Goal: Complete application form

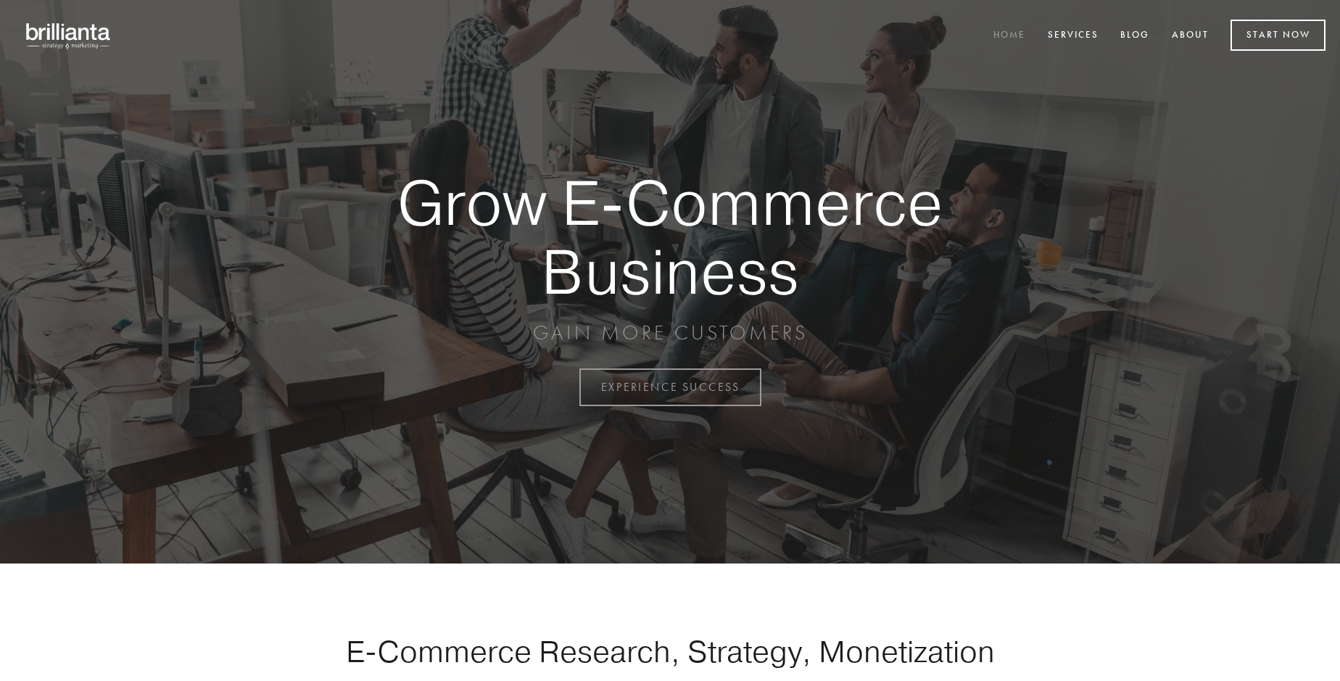
scroll to position [3801, 0]
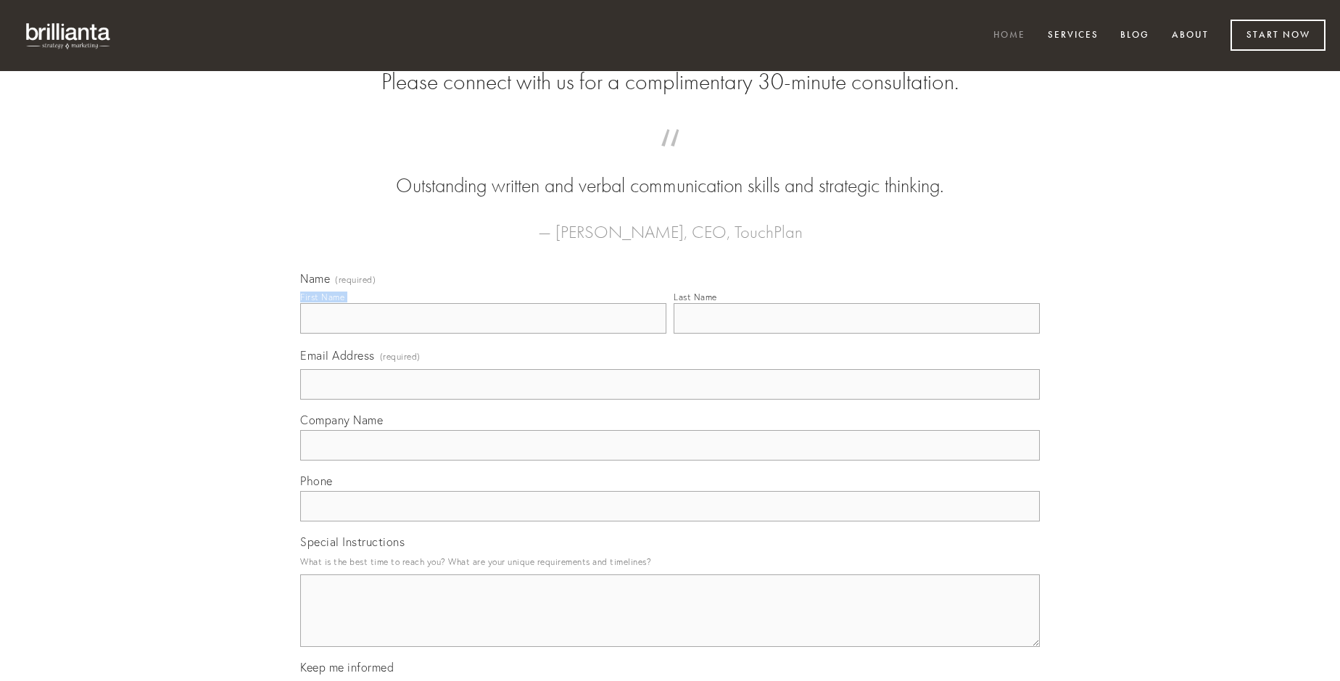
type input "[PERSON_NAME]"
click at [856, 334] on input "Last Name" at bounding box center [857, 318] width 366 height 30
type input "[PERSON_NAME]"
click at [670, 400] on input "Email Address (required)" at bounding box center [670, 384] width 740 height 30
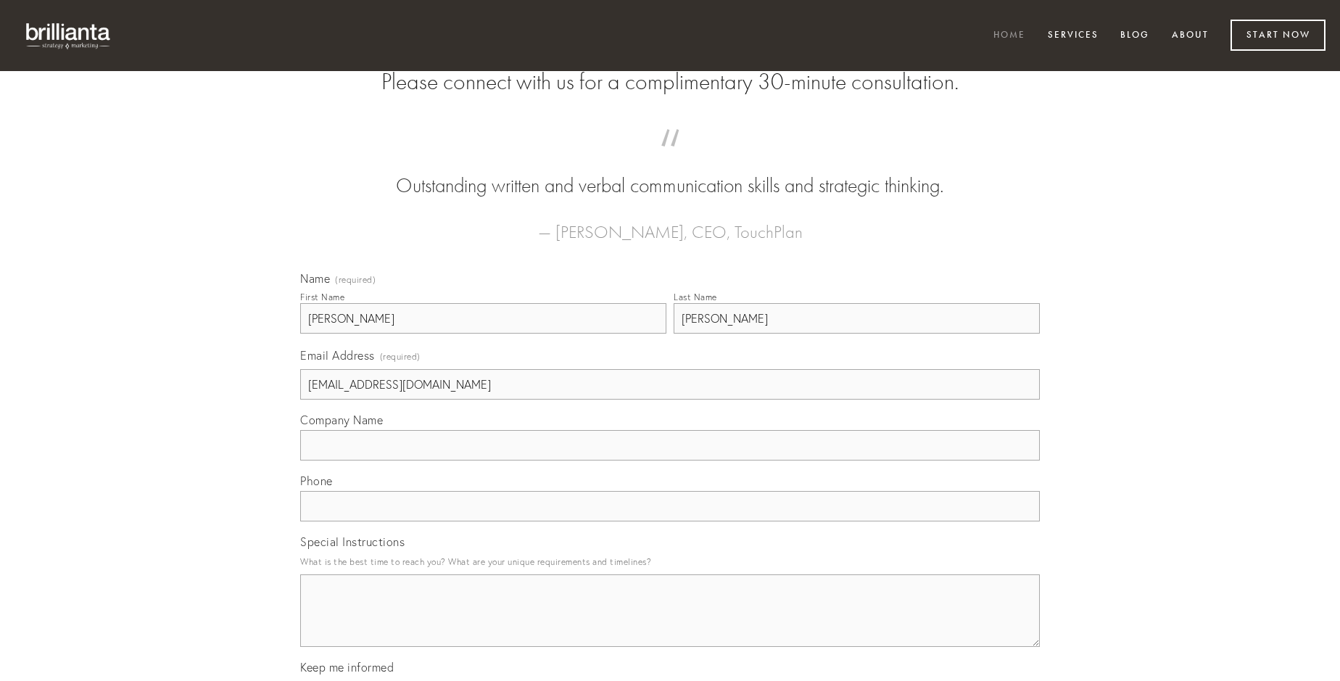
type input "[EMAIL_ADDRESS][DOMAIN_NAME]"
click at [670, 460] on input "Company Name" at bounding box center [670, 445] width 740 height 30
type input "crapula"
click at [670, 521] on input "text" at bounding box center [670, 506] width 740 height 30
click at [670, 624] on textarea "Special Instructions" at bounding box center [670, 610] width 740 height 73
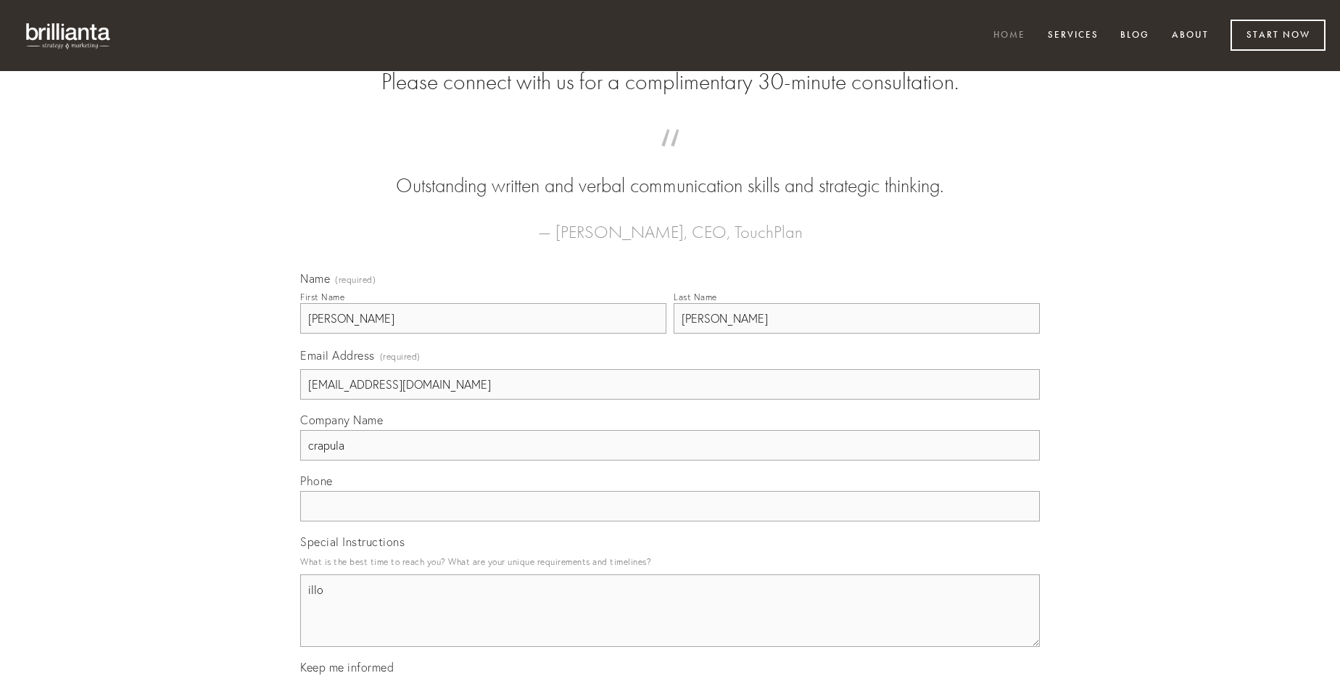
type textarea "illo"
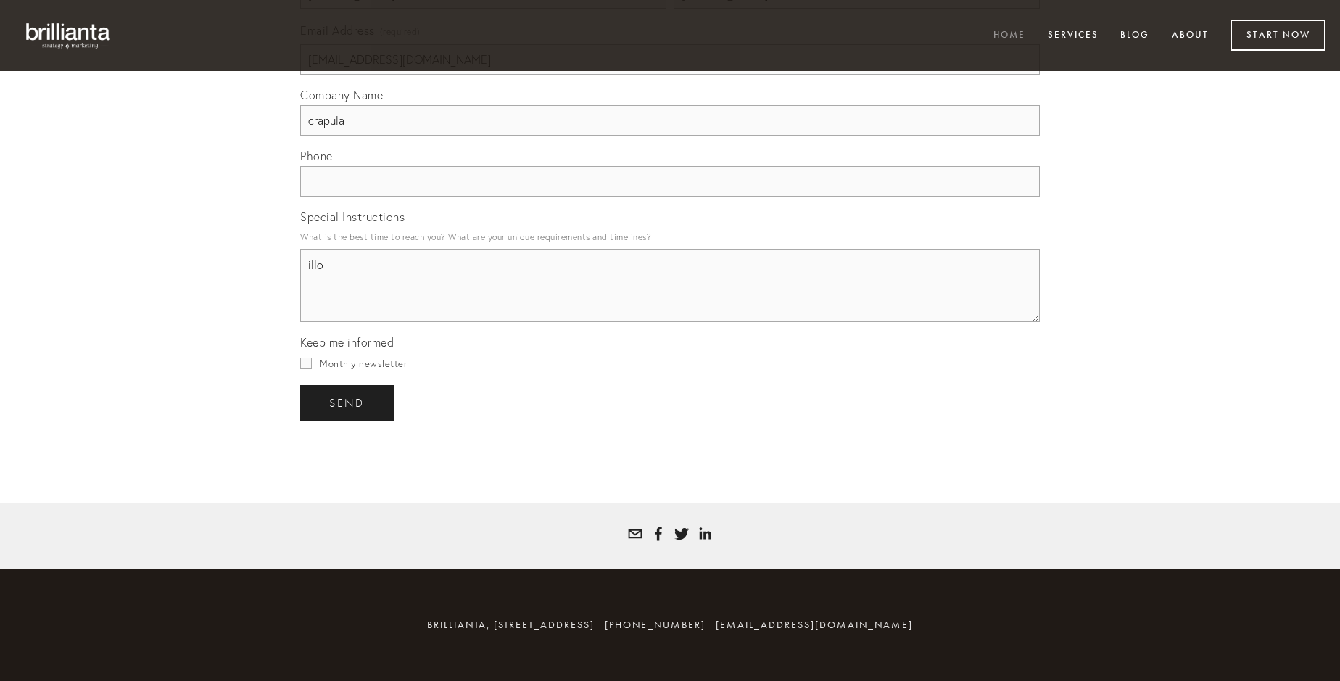
click at [348, 402] on span "send" at bounding box center [347, 403] width 36 height 13
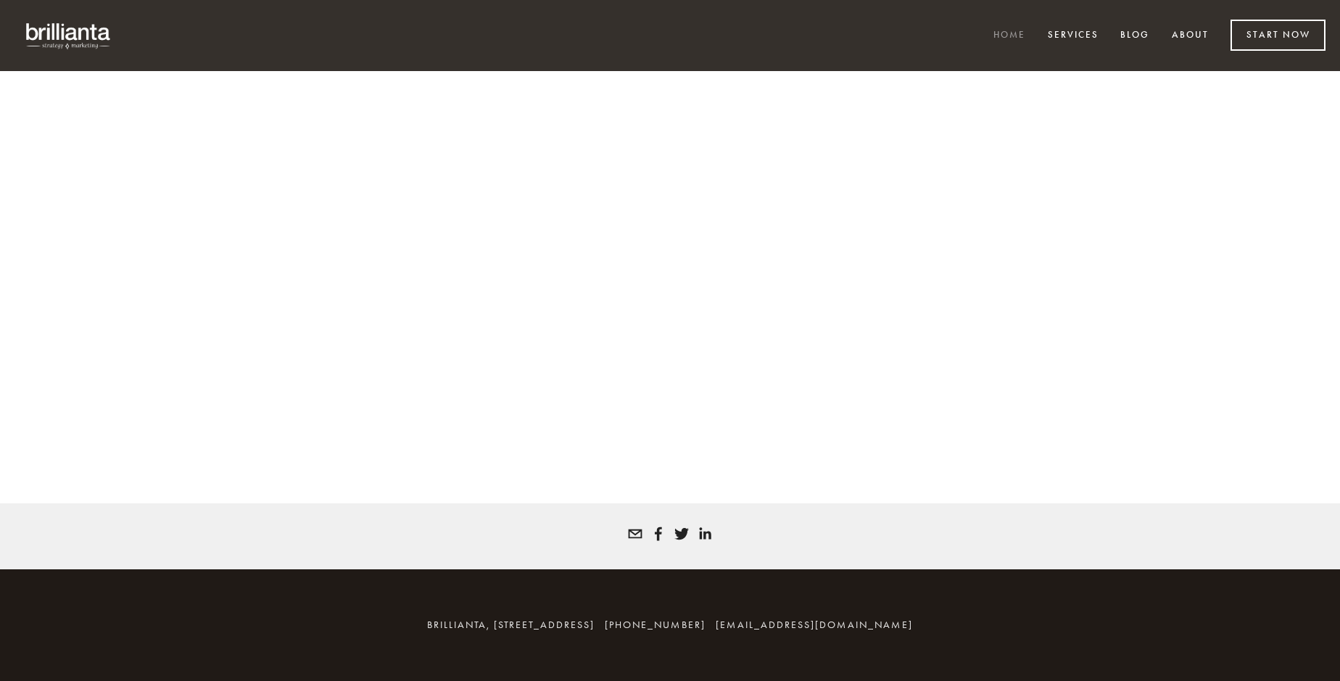
scroll to position [3781, 0]
